Goal: Transaction & Acquisition: Purchase product/service

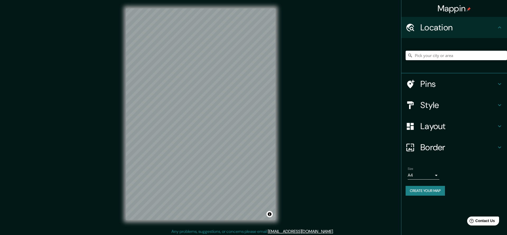
click at [431, 53] on input "Pick your city or area" at bounding box center [455, 56] width 101 height 10
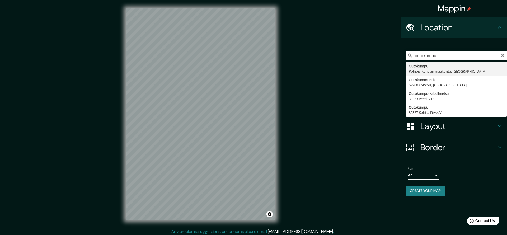
type input "Outokumpu, [GEOGRAPHIC_DATA], [GEOGRAPHIC_DATA]"
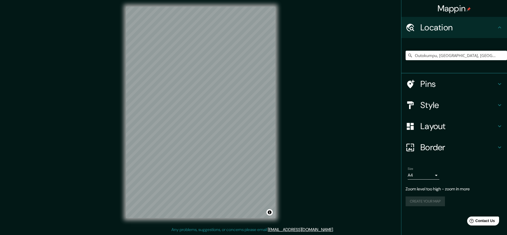
scroll to position [2, 0]
click at [449, 143] on h4 "Border" at bounding box center [458, 147] width 76 height 11
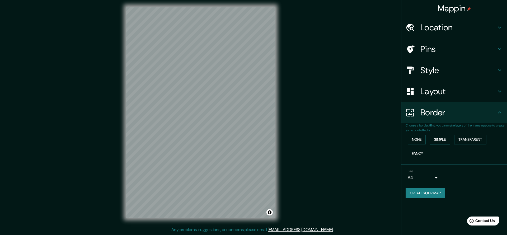
click at [442, 139] on button "Simple" at bounding box center [440, 140] width 20 height 10
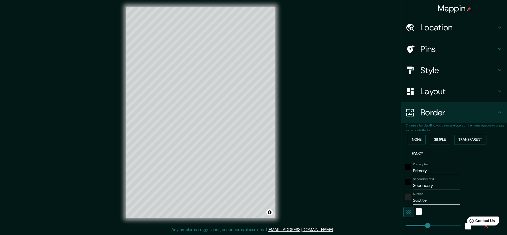
click at [466, 139] on button "Transparent" at bounding box center [470, 140] width 32 height 10
click at [423, 150] on button "Fancy" at bounding box center [418, 154] width 20 height 10
drag, startPoint x: 436, startPoint y: 171, endPoint x: 408, endPoint y: 171, distance: 28.2
click at [408, 171] on div "Primary text Primary" at bounding box center [446, 168] width 87 height 13
type input "226"
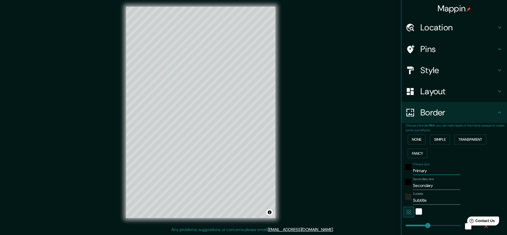
type input "45"
type input "23"
type input "226"
type input "45"
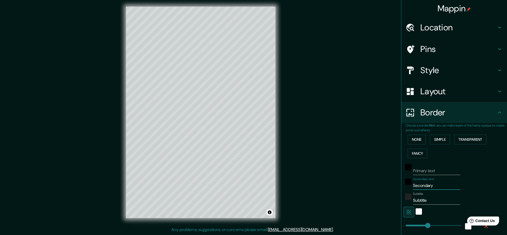
type input "45"
type input "23"
type input "226"
type input "45"
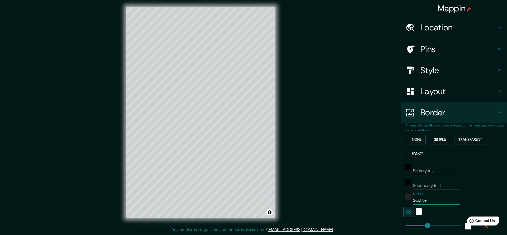
type input "23"
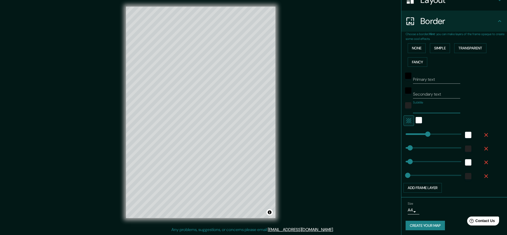
scroll to position [91, 0]
click at [436, 224] on button "Create your map" at bounding box center [424, 226] width 39 height 10
click at [411, 209] on body "Mappin Location [GEOGRAPHIC_DATA], [GEOGRAPHIC_DATA], [GEOGRAPHIC_DATA] Pins St…" at bounding box center [253, 115] width 507 height 235
click at [414, 214] on li "A3" at bounding box center [413, 215] width 26 height 10
click at [416, 210] on body "Mappin Location [GEOGRAPHIC_DATA], [GEOGRAPHIC_DATA], [GEOGRAPHIC_DATA] Pins St…" at bounding box center [253, 115] width 507 height 235
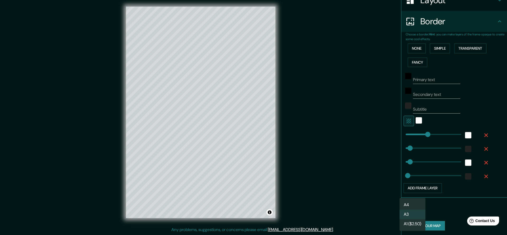
click at [410, 205] on li "A4" at bounding box center [412, 205] width 26 height 10
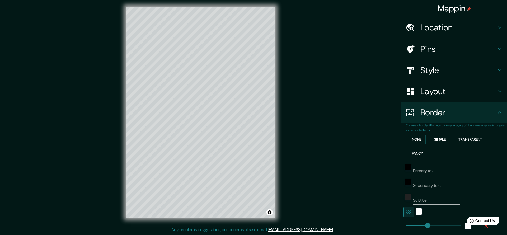
scroll to position [0, 0]
click at [439, 72] on h4 "Style" at bounding box center [458, 70] width 76 height 11
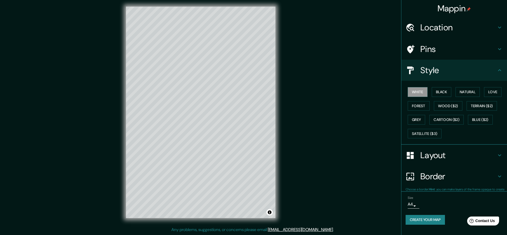
type input "226"
type input "45"
type input "23"
click at [446, 92] on button "Black" at bounding box center [442, 92] width 20 height 10
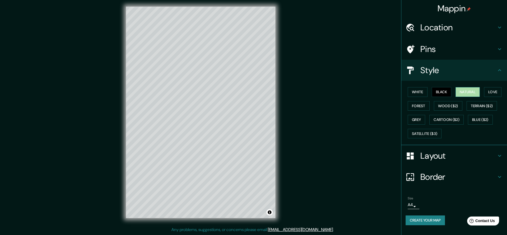
click at [465, 92] on button "Natural" at bounding box center [467, 92] width 24 height 10
click at [499, 93] on button "Love" at bounding box center [492, 92] width 17 height 10
click at [417, 103] on button "Forest" at bounding box center [419, 106] width 22 height 10
click at [412, 119] on button "Grey" at bounding box center [416, 120] width 17 height 10
click at [431, 129] on button "Satellite ($3)" at bounding box center [425, 134] width 34 height 10
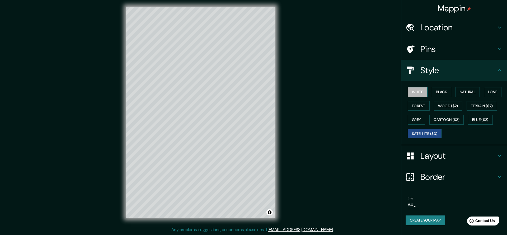
click at [419, 91] on button "White" at bounding box center [418, 92] width 20 height 10
click at [429, 218] on button "Create your map" at bounding box center [424, 220] width 39 height 10
